Goal: Task Accomplishment & Management: Manage account settings

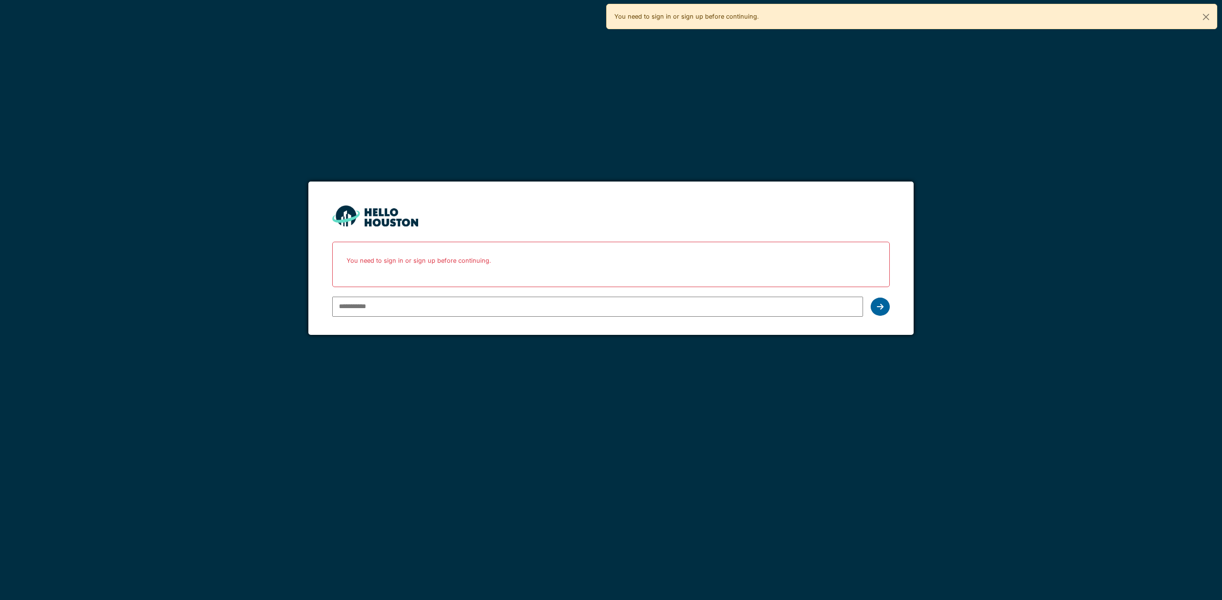
type input "**********"
click at [875, 308] on div at bounding box center [880, 306] width 19 height 18
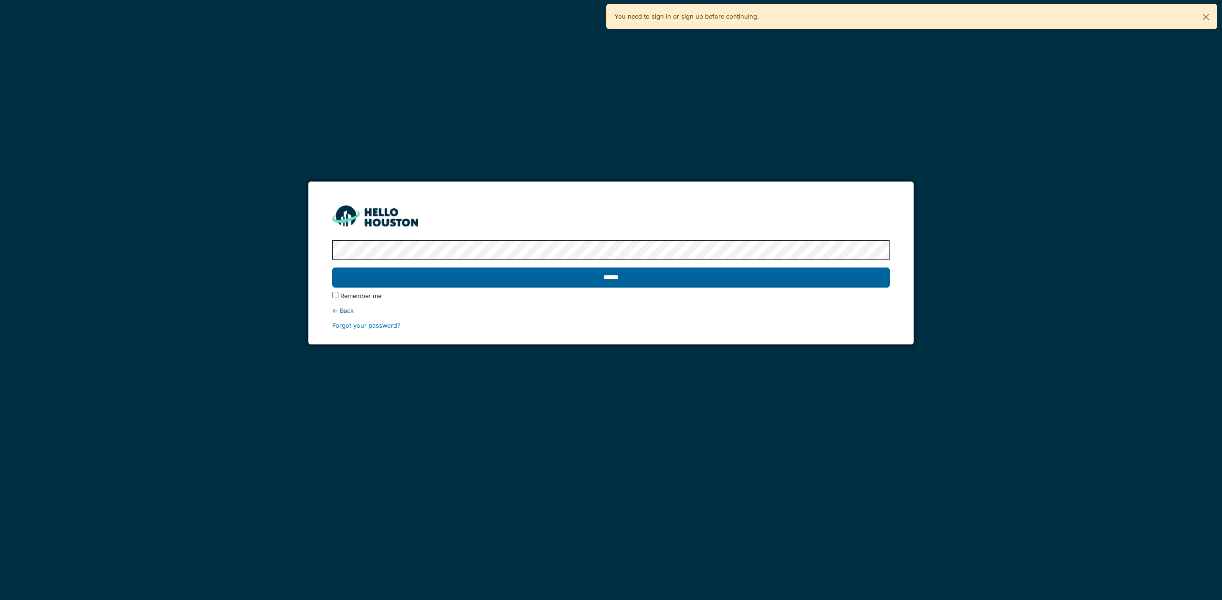
click at [576, 275] on input "******" at bounding box center [610, 277] width 557 height 20
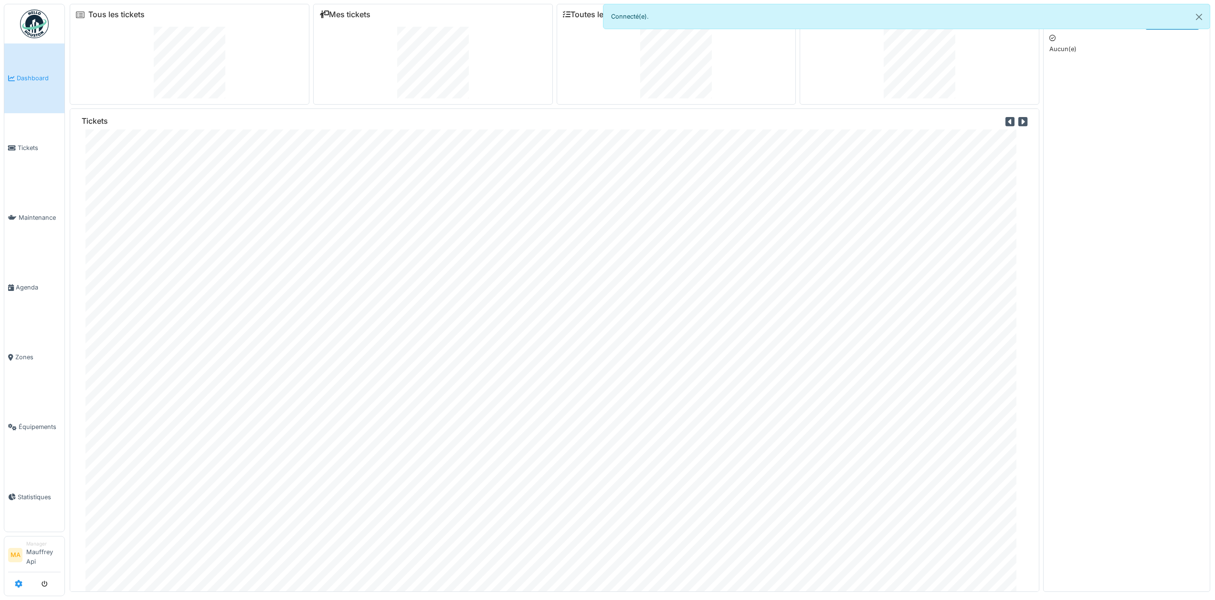
click at [19, 585] on icon at bounding box center [19, 584] width 8 height 8
